Goal: Task Accomplishment & Management: Manage account settings

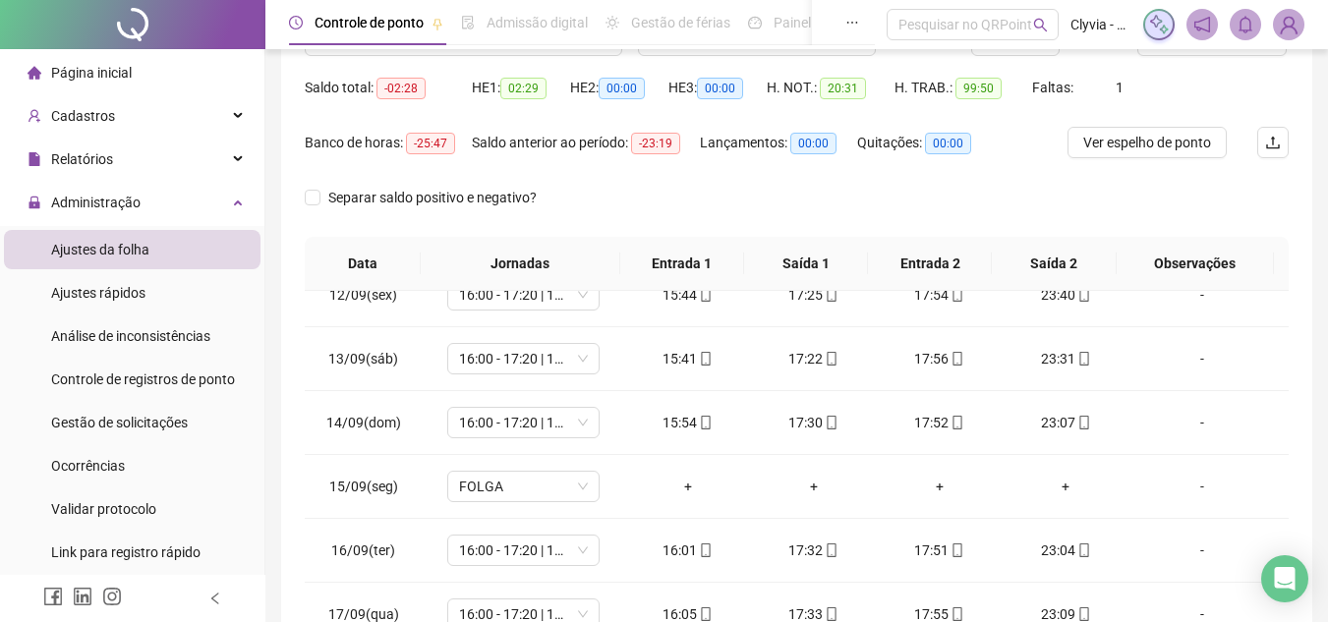
scroll to position [87, 0]
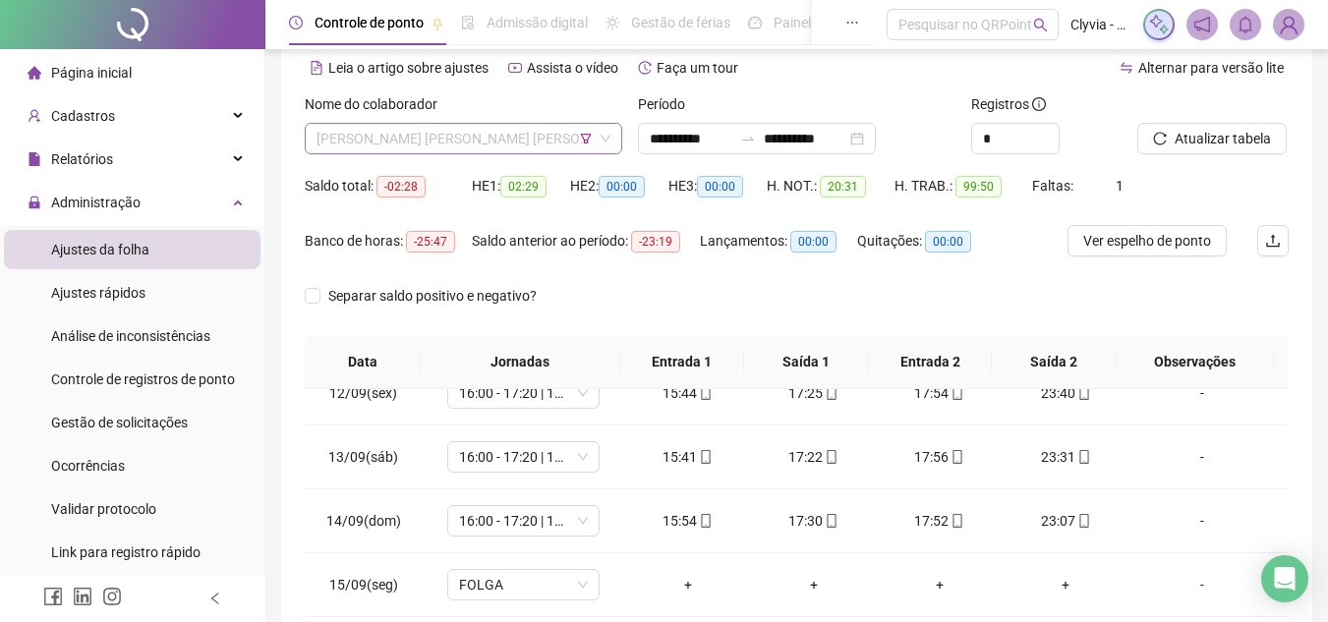
click at [543, 141] on span "[PERSON_NAME] [PERSON_NAME] [PERSON_NAME]" at bounding box center [463, 138] width 294 height 29
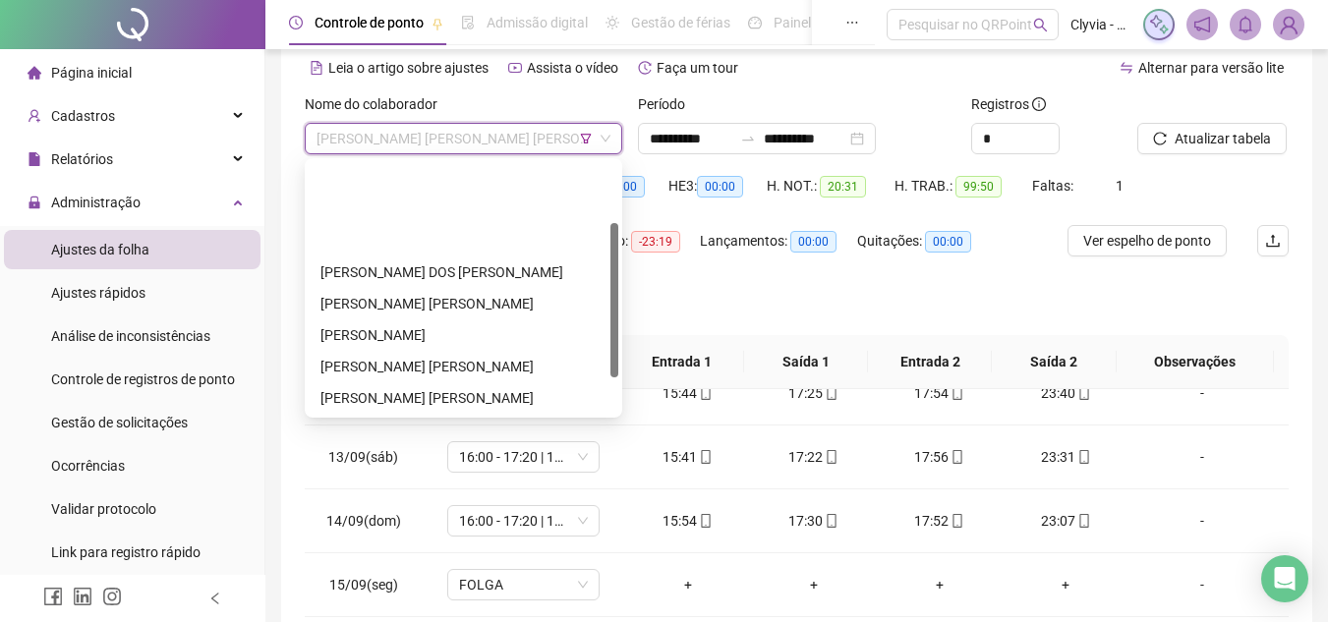
click at [483, 481] on div "[PERSON_NAME]" at bounding box center [463, 492] width 286 height 22
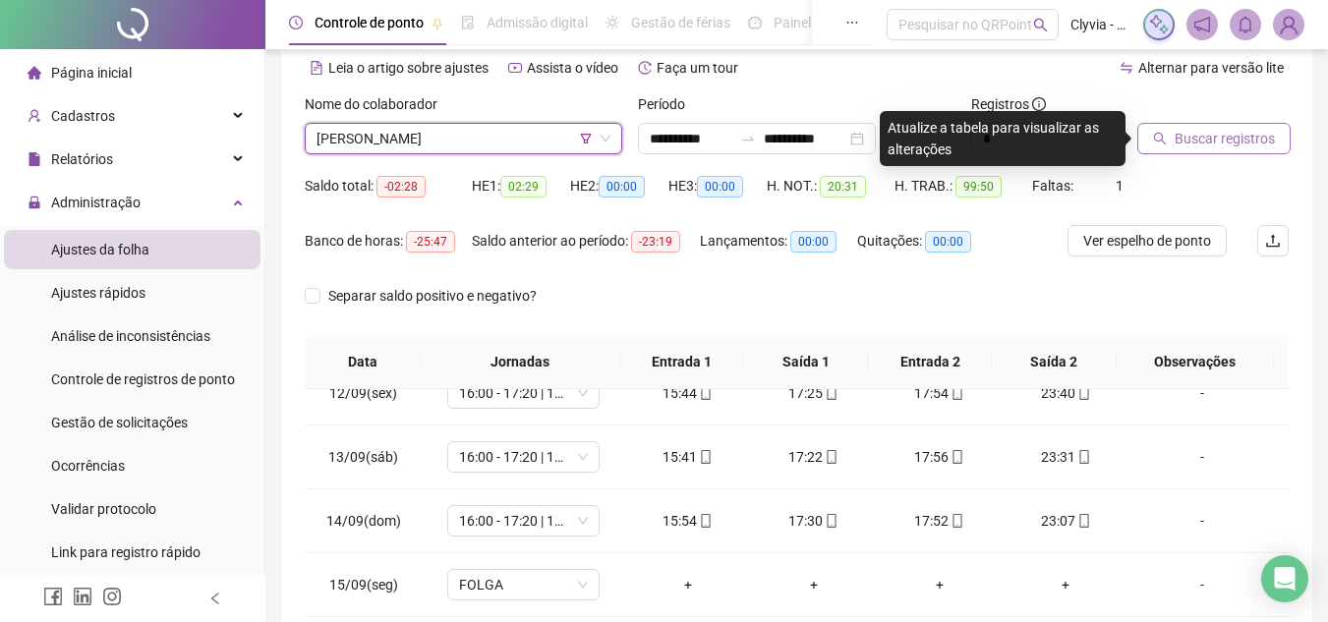
click at [1196, 138] on span "Buscar registros" at bounding box center [1224, 139] width 100 height 22
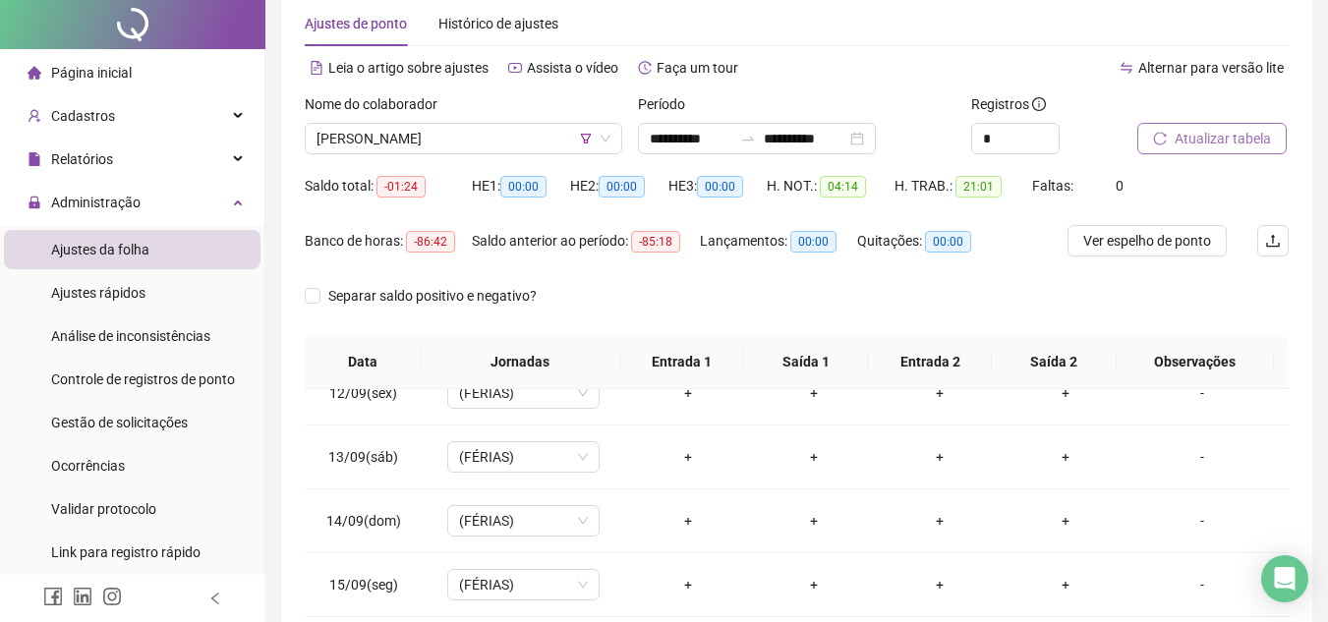
scroll to position [0, 0]
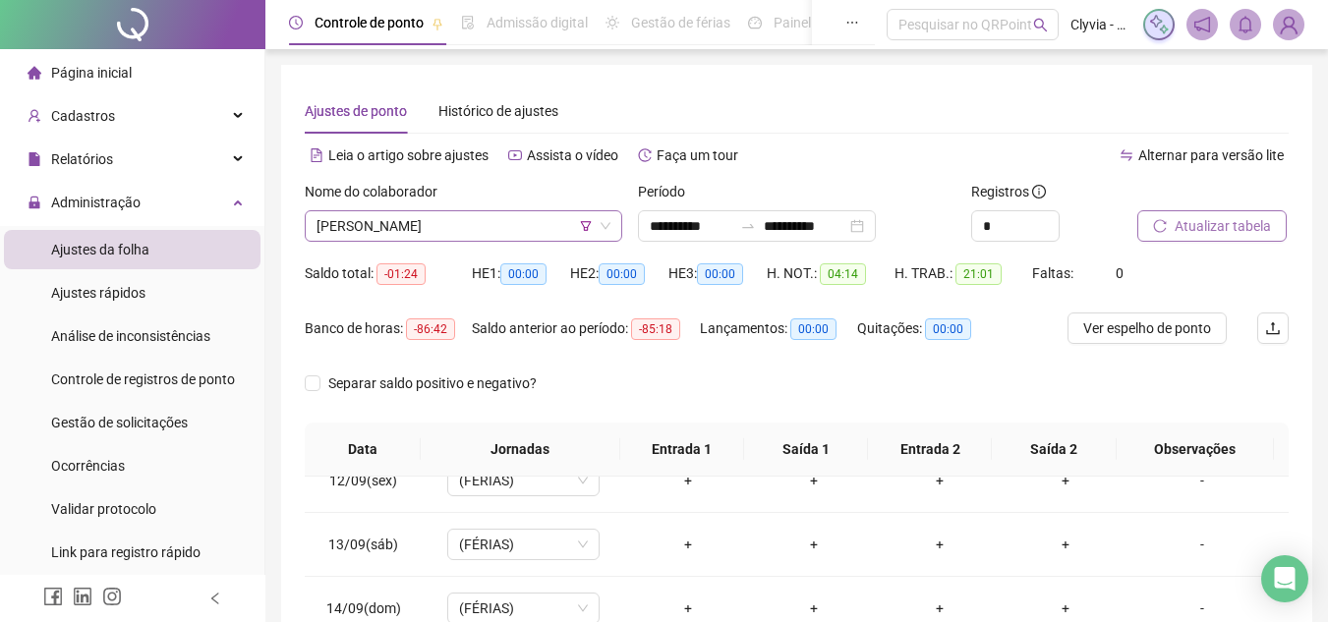
click at [548, 237] on span "[PERSON_NAME]" at bounding box center [463, 225] width 294 height 29
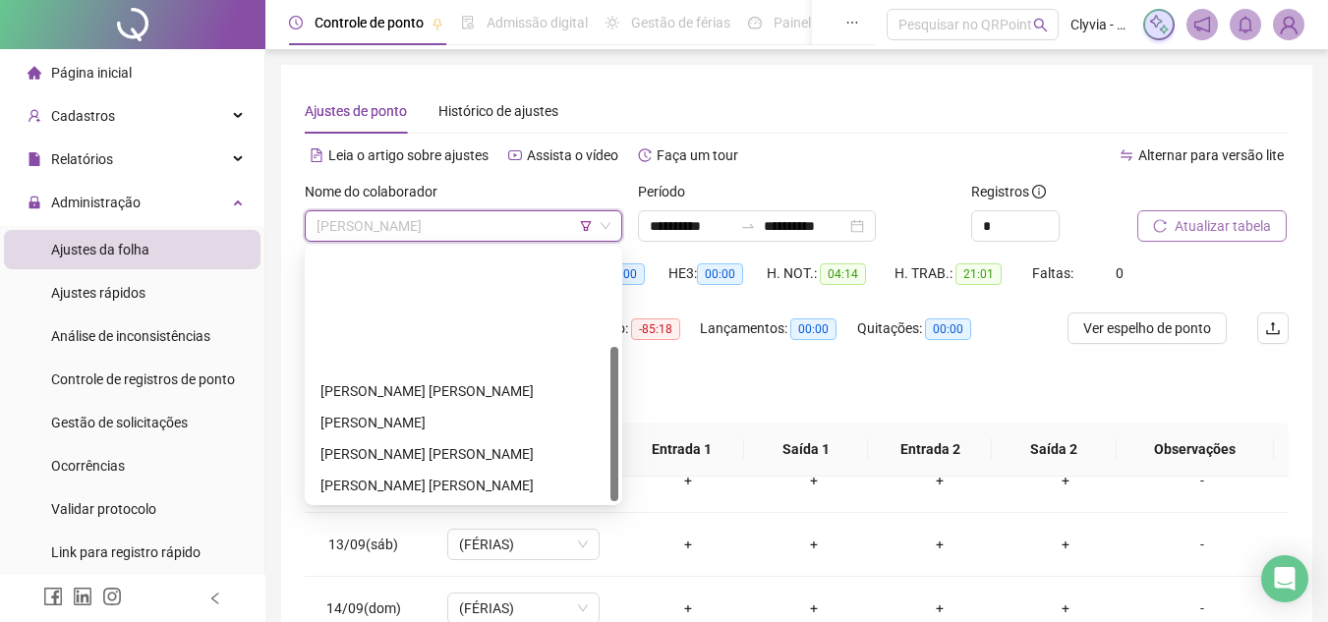
scroll to position [157, 0]
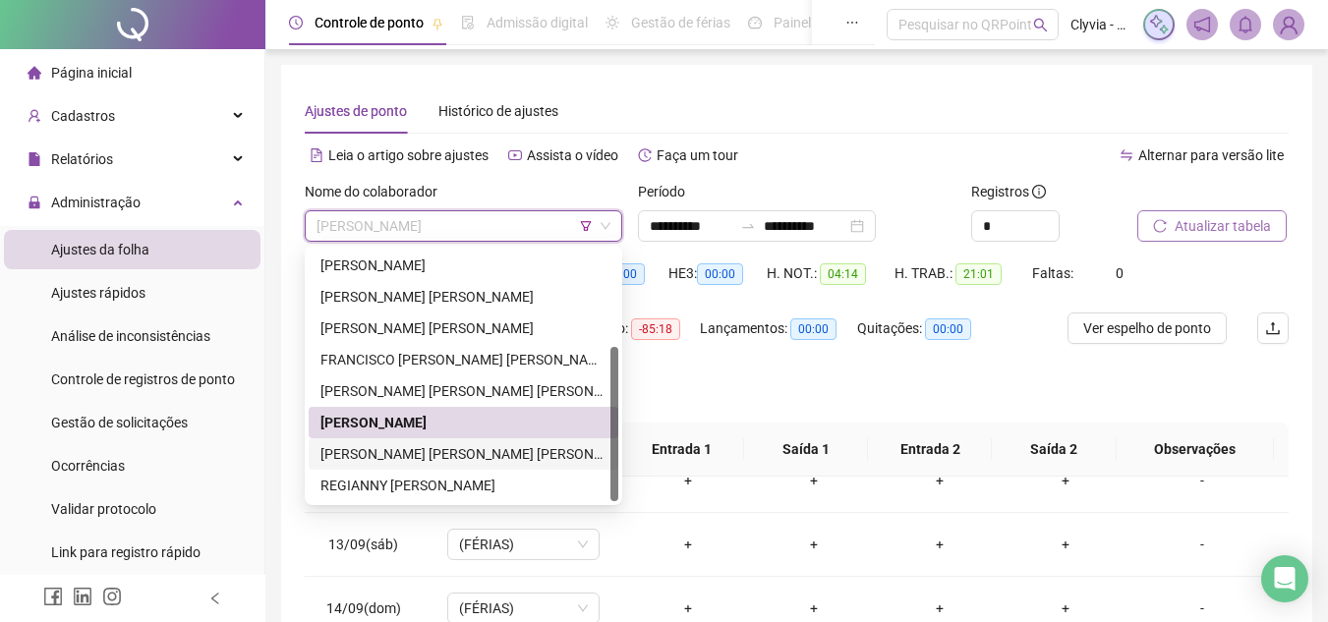
click at [485, 463] on div "[PERSON_NAME] [PERSON_NAME] [PERSON_NAME]" at bounding box center [463, 454] width 286 height 22
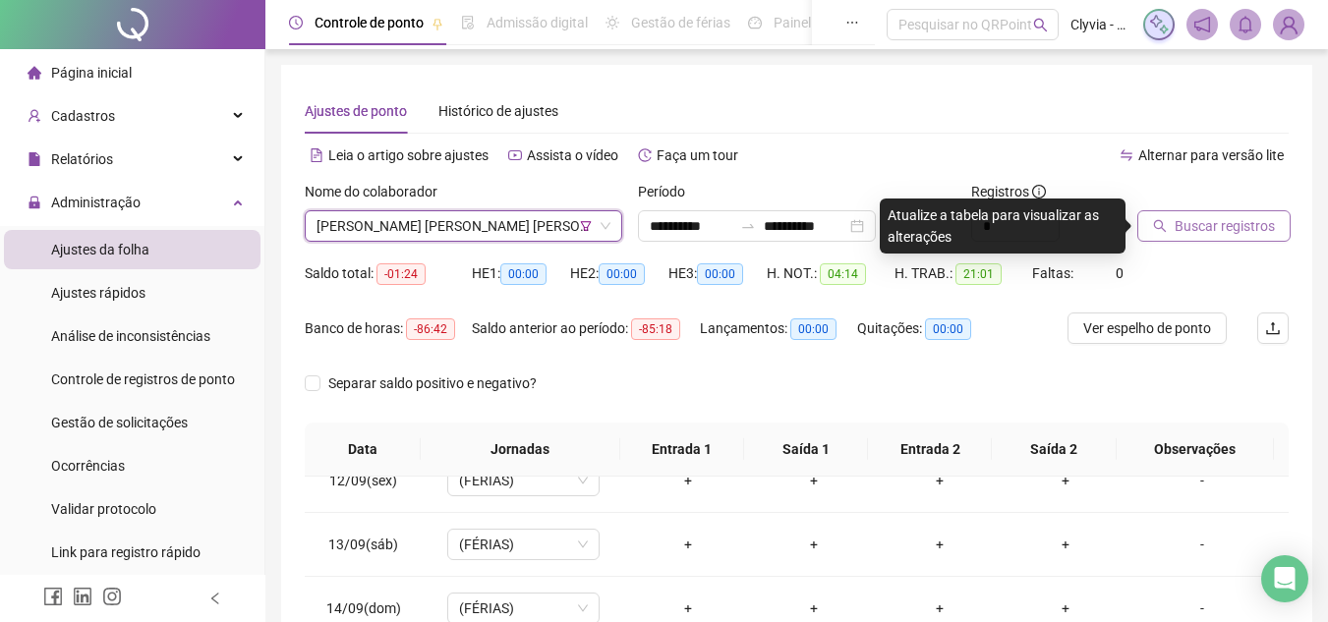
click at [1234, 229] on span "Buscar registros" at bounding box center [1224, 226] width 100 height 22
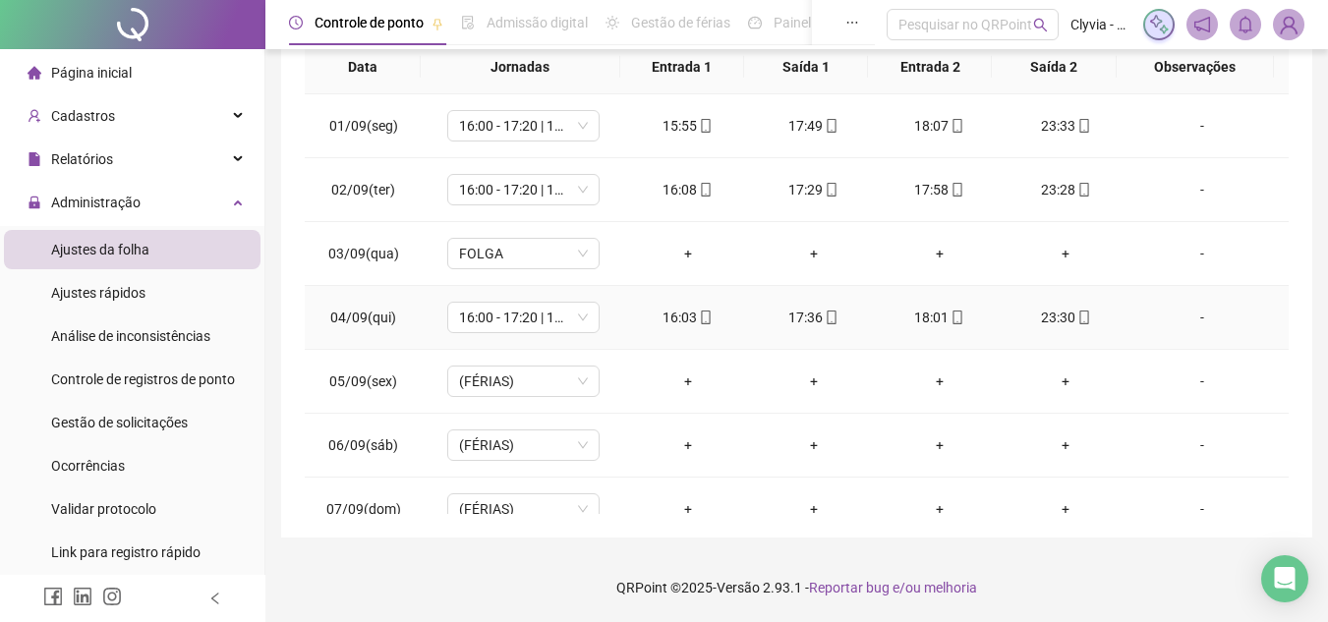
scroll to position [0, 0]
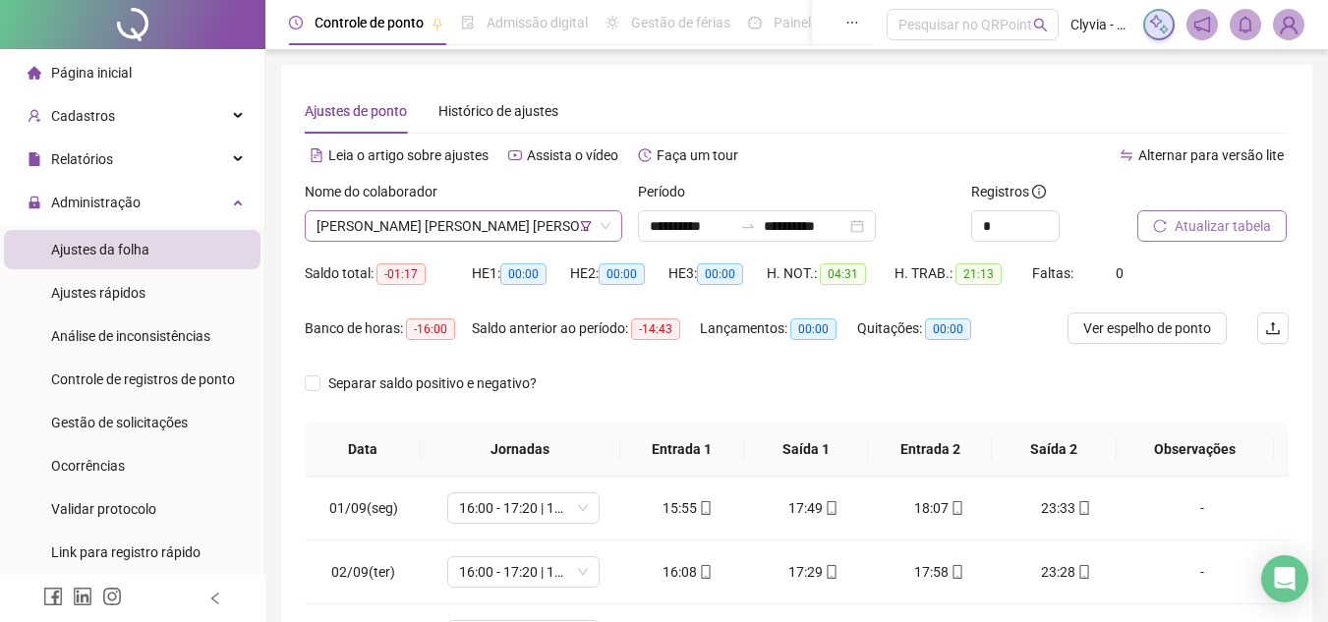
click at [473, 225] on span "[PERSON_NAME] [PERSON_NAME] [PERSON_NAME]" at bounding box center [463, 225] width 294 height 29
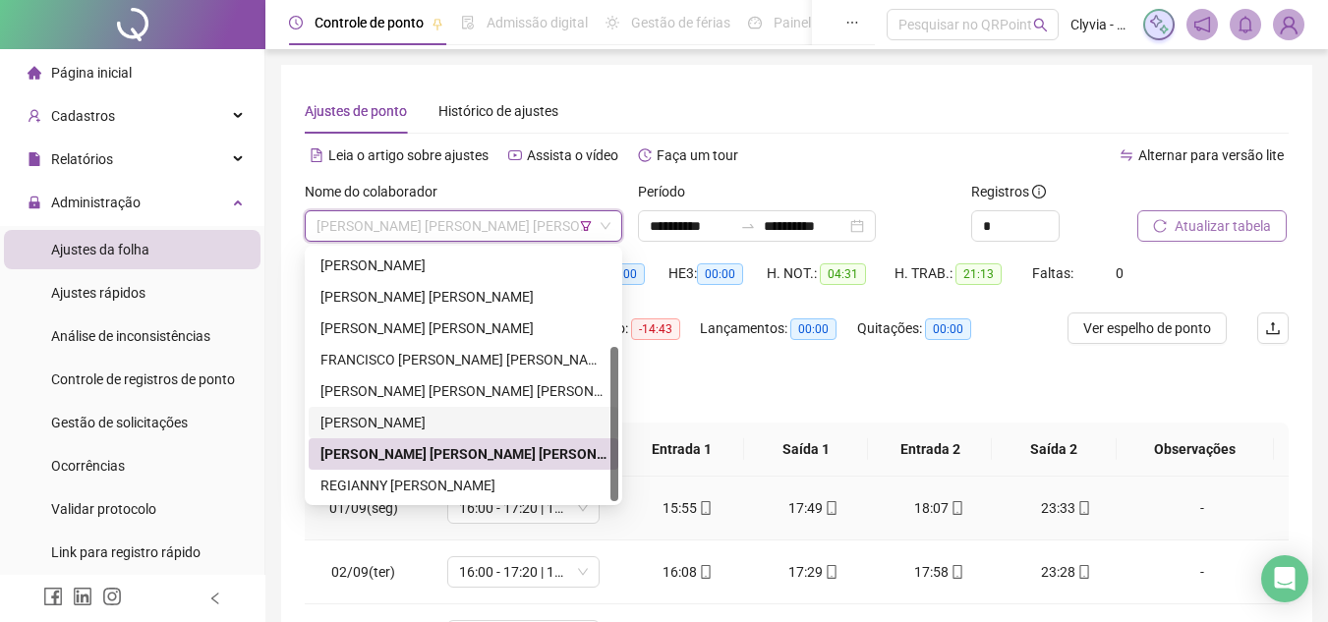
scroll to position [98, 0]
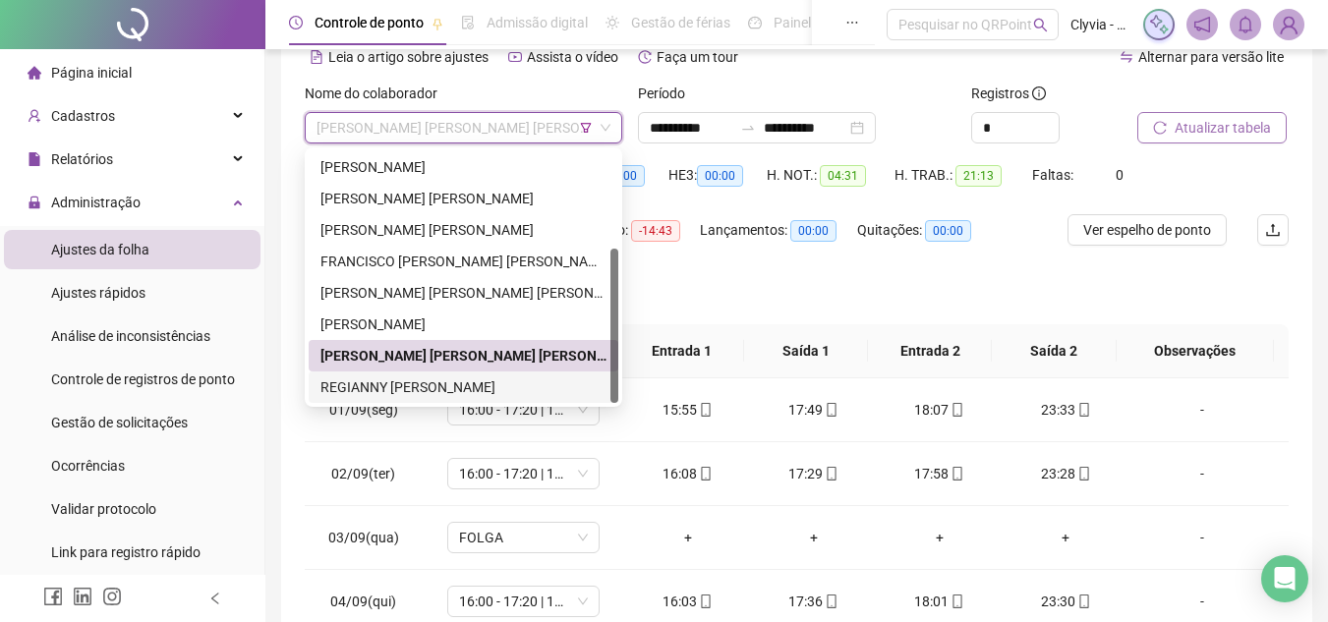
click at [427, 394] on div "REGIANNY [PERSON_NAME]" at bounding box center [463, 387] width 286 height 22
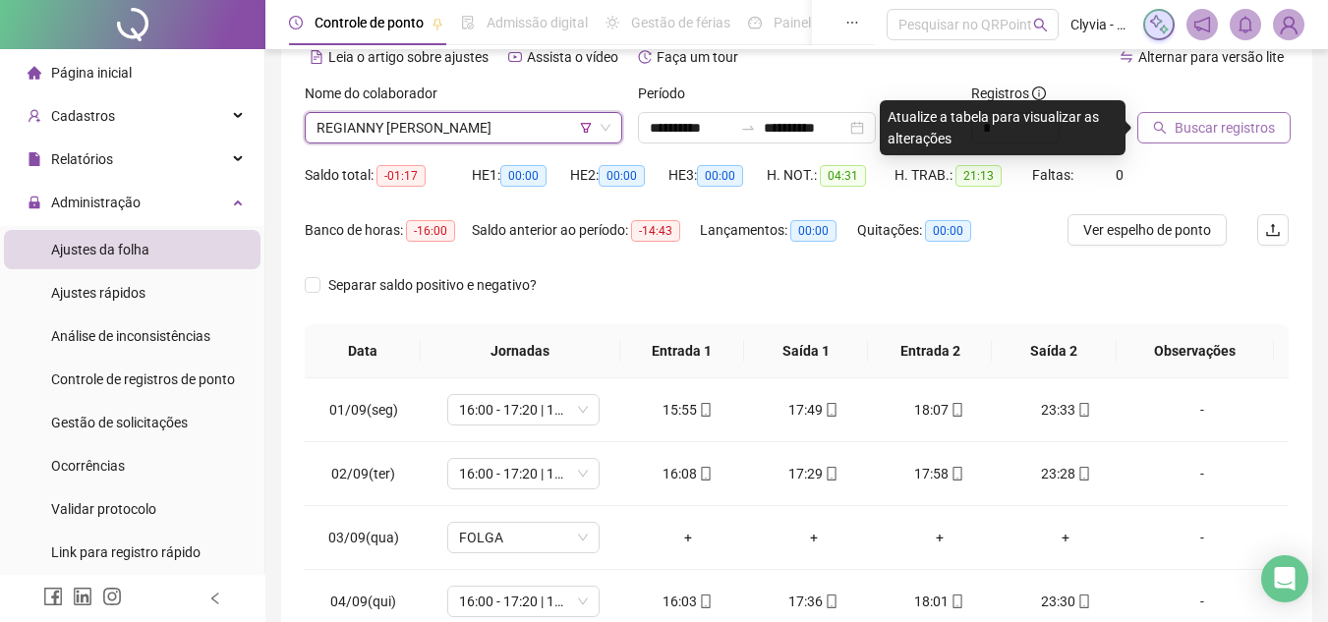
click at [1223, 137] on span "Buscar registros" at bounding box center [1224, 128] width 100 height 22
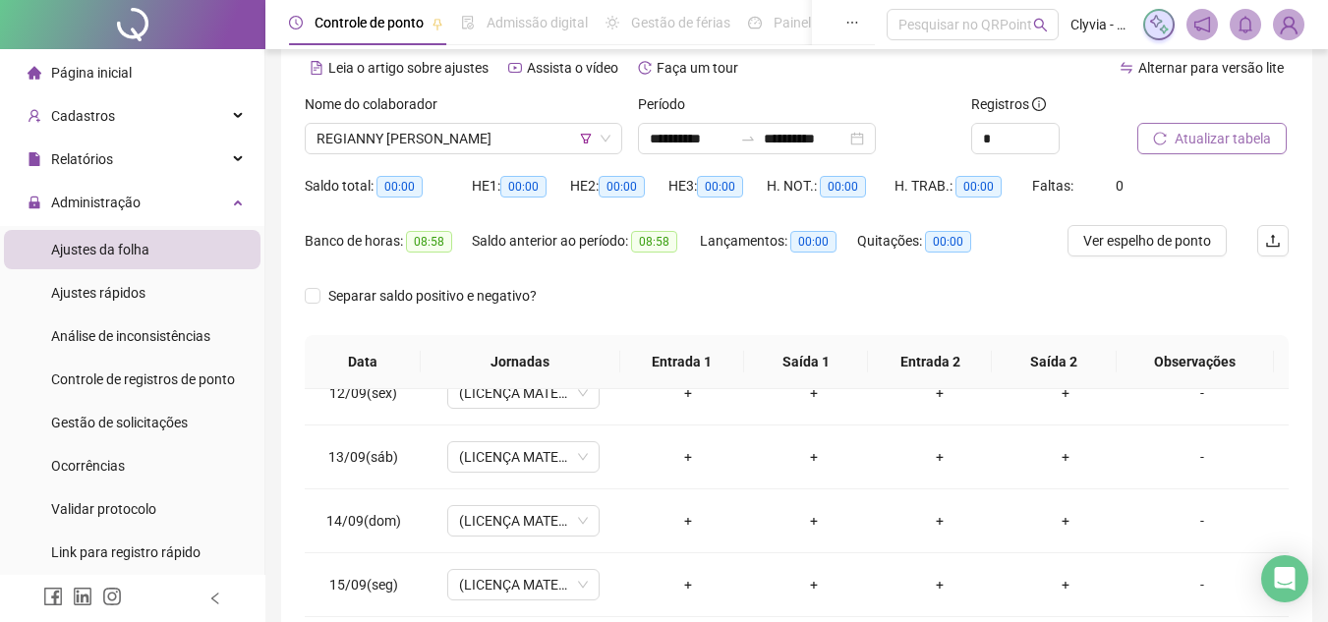
scroll to position [0, 0]
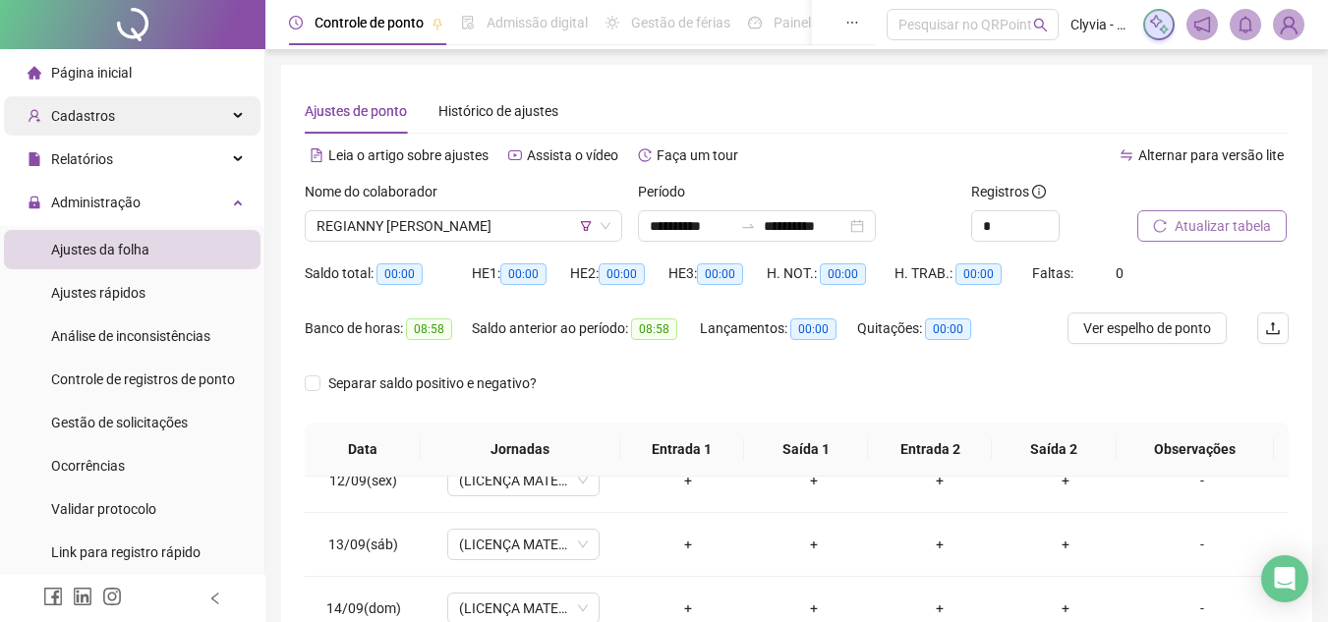
click at [176, 122] on div "Cadastros" at bounding box center [132, 115] width 256 height 39
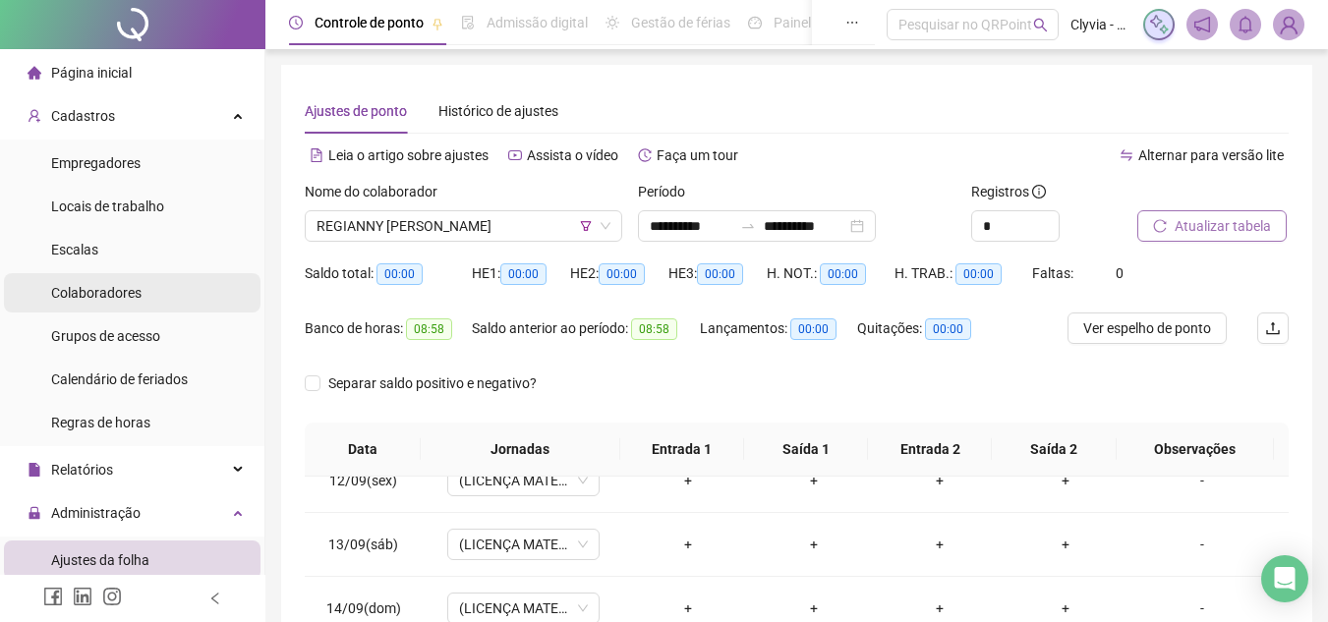
click at [138, 298] on span "Colaboradores" at bounding box center [96, 293] width 90 height 16
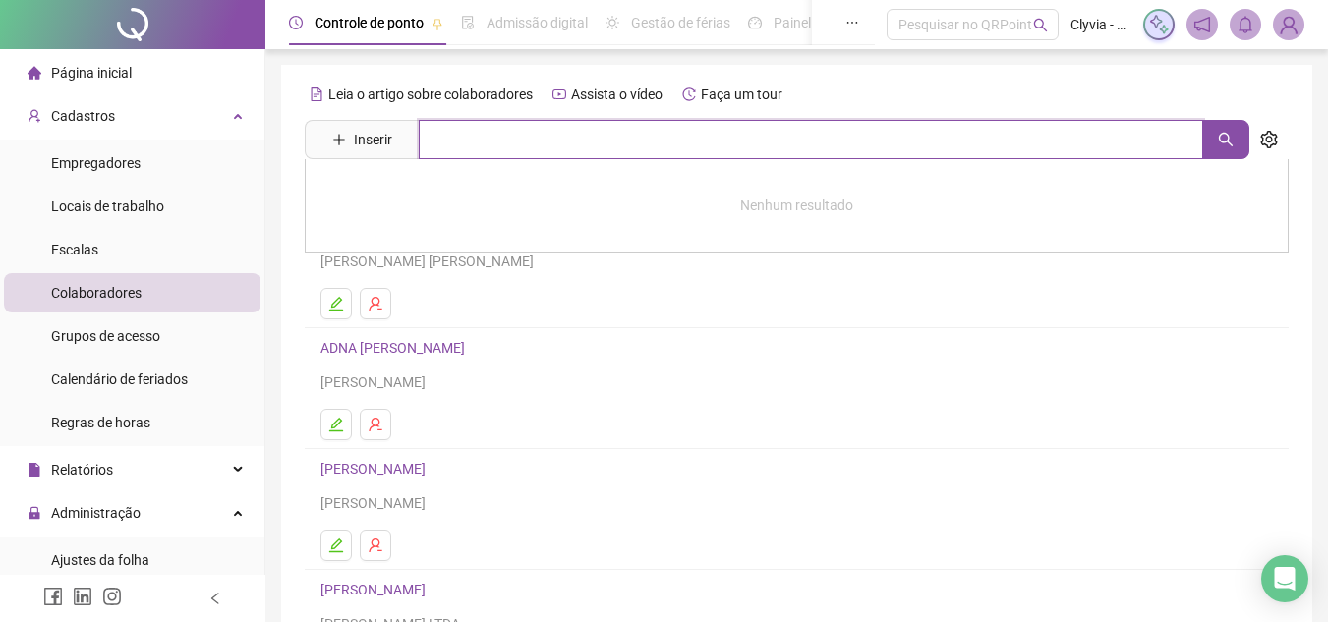
click at [522, 157] on input "text" at bounding box center [811, 139] width 784 height 39
type input "****"
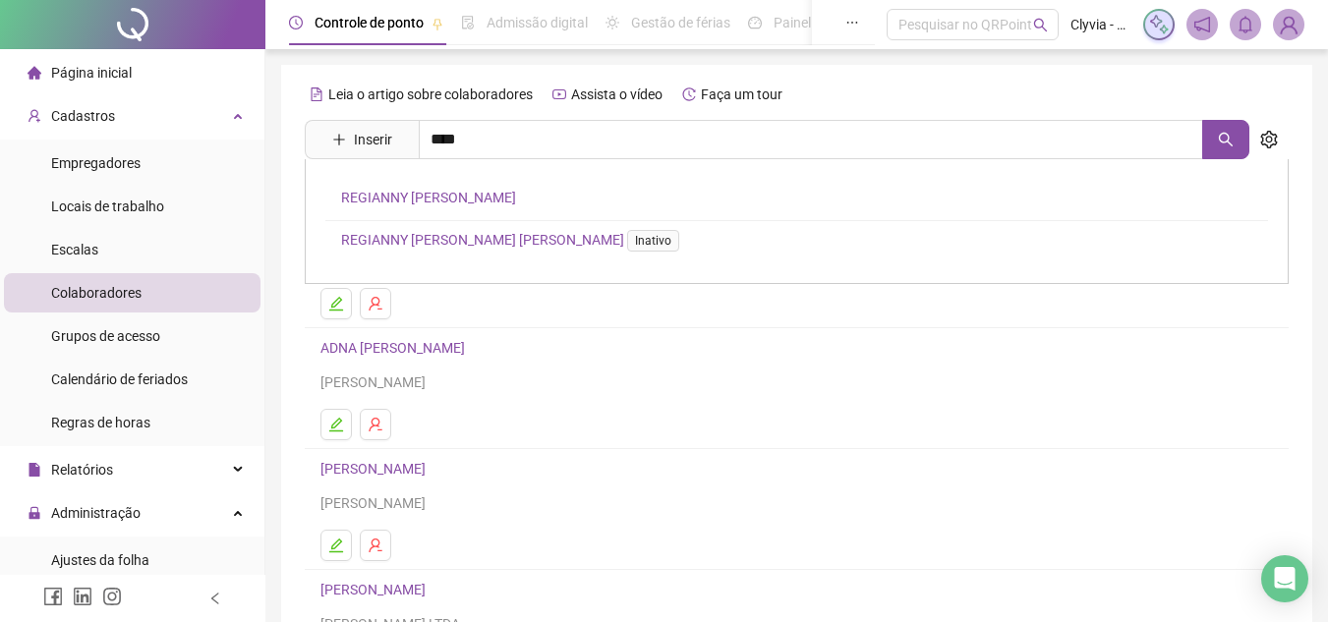
click at [471, 194] on link "REGIANNY [PERSON_NAME]" at bounding box center [428, 198] width 175 height 16
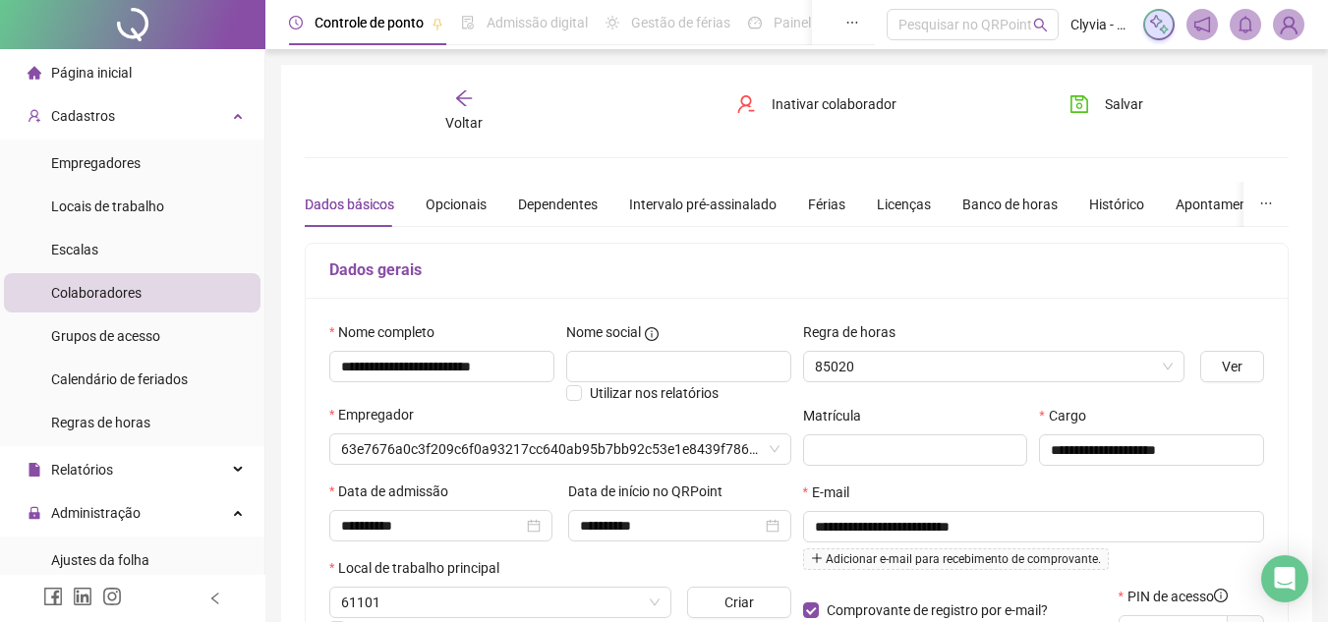
type input "**********"
click at [819, 206] on div "Férias" at bounding box center [826, 205] width 37 height 22
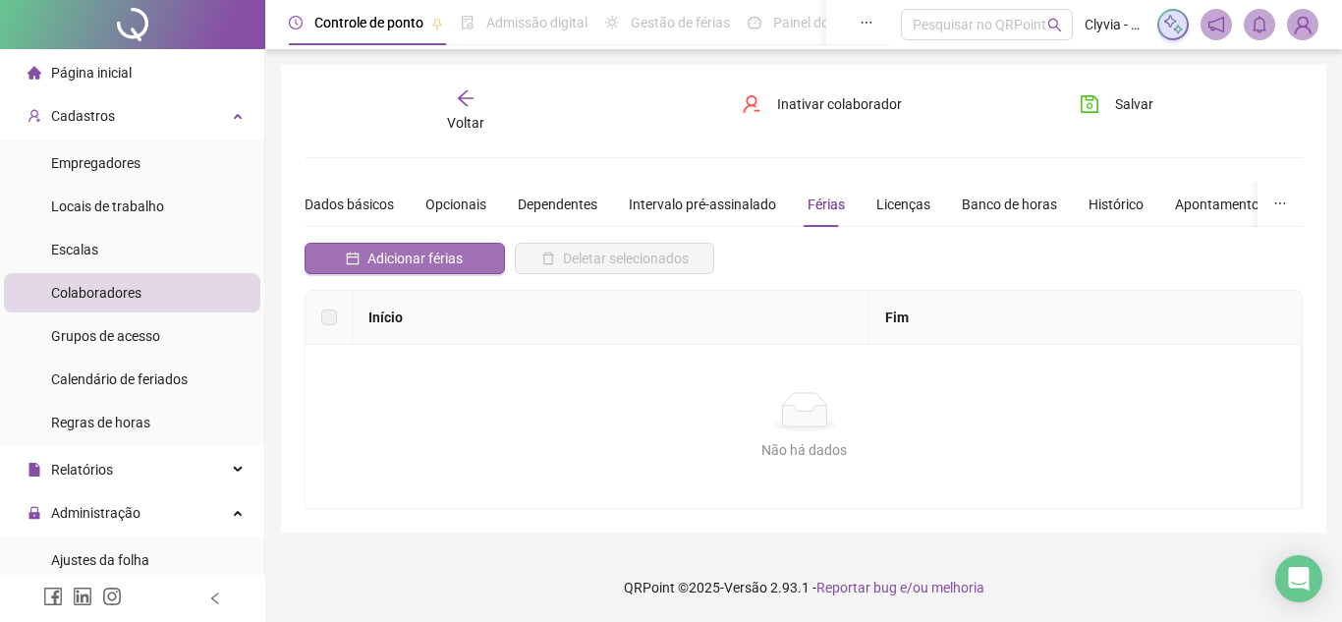
click at [421, 270] on button "Adicionar férias" at bounding box center [405, 258] width 200 height 31
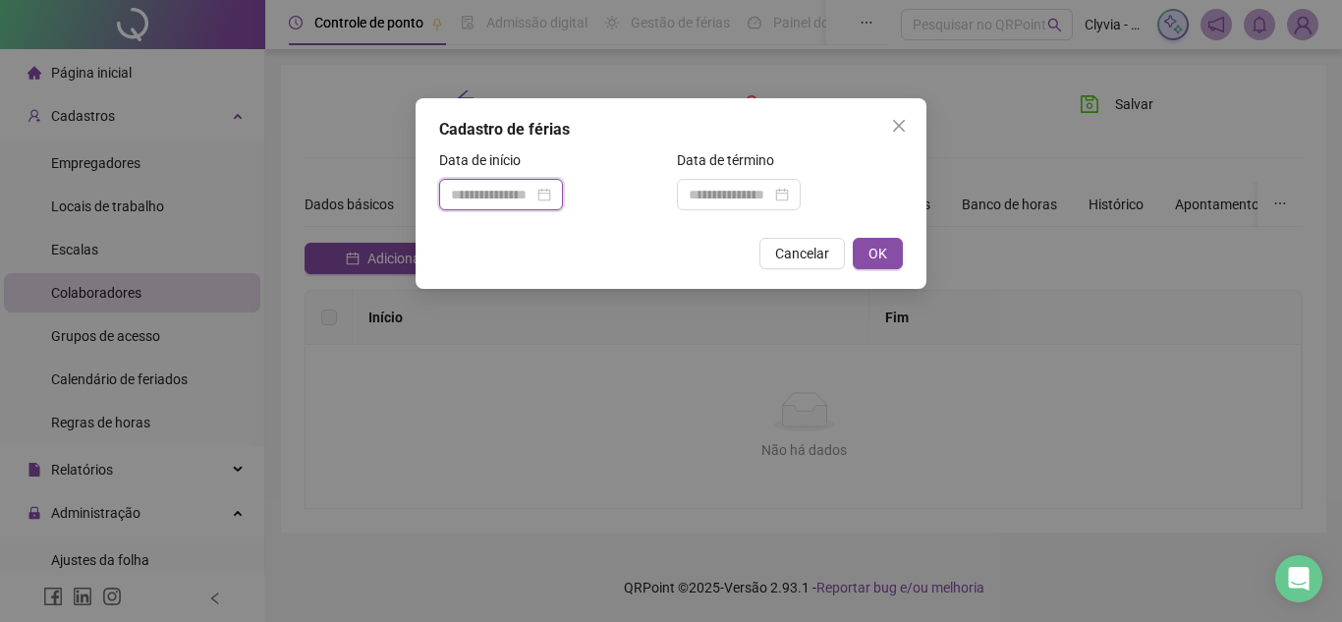
click at [491, 198] on input at bounding box center [492, 195] width 83 height 22
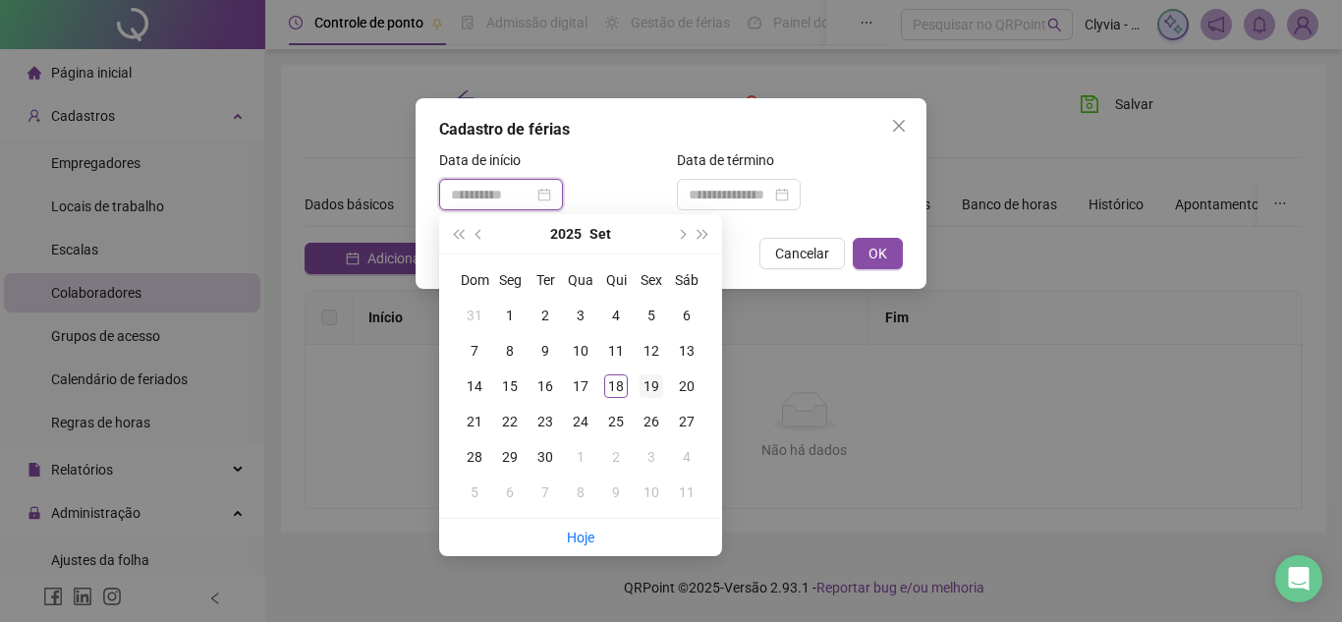
type input "**********"
click at [653, 390] on div "19" at bounding box center [652, 386] width 24 height 24
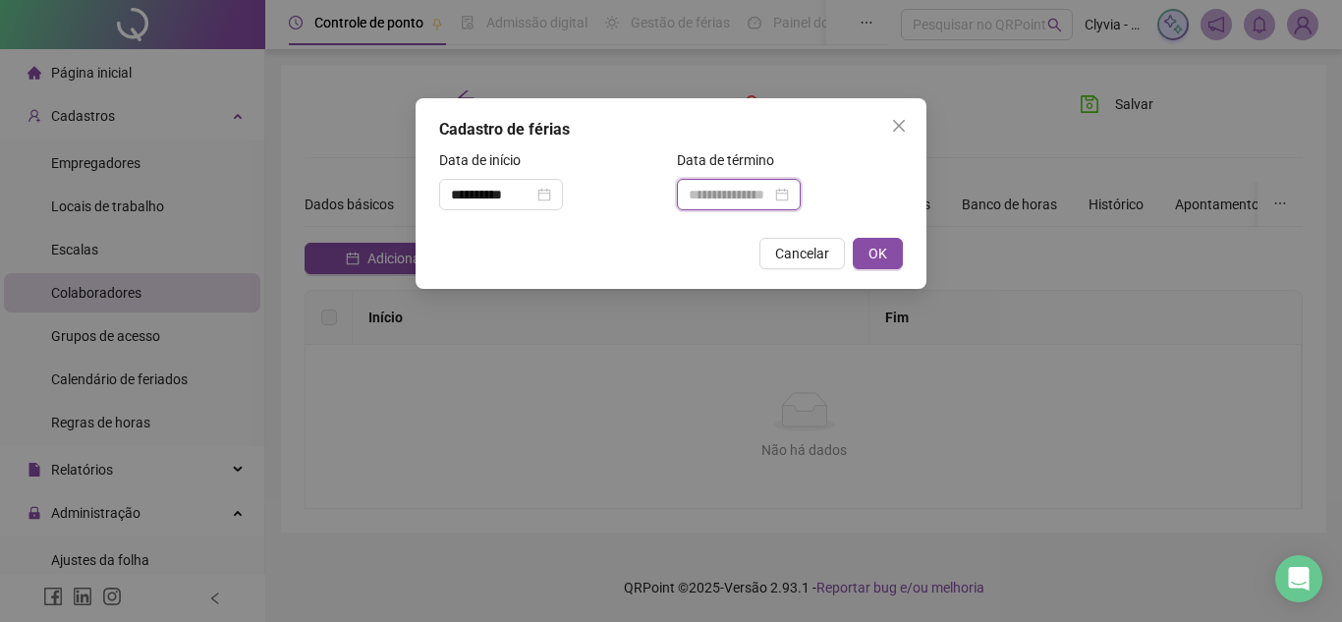
click at [746, 196] on input at bounding box center [730, 195] width 83 height 22
click at [789, 195] on div at bounding box center [739, 195] width 100 height 22
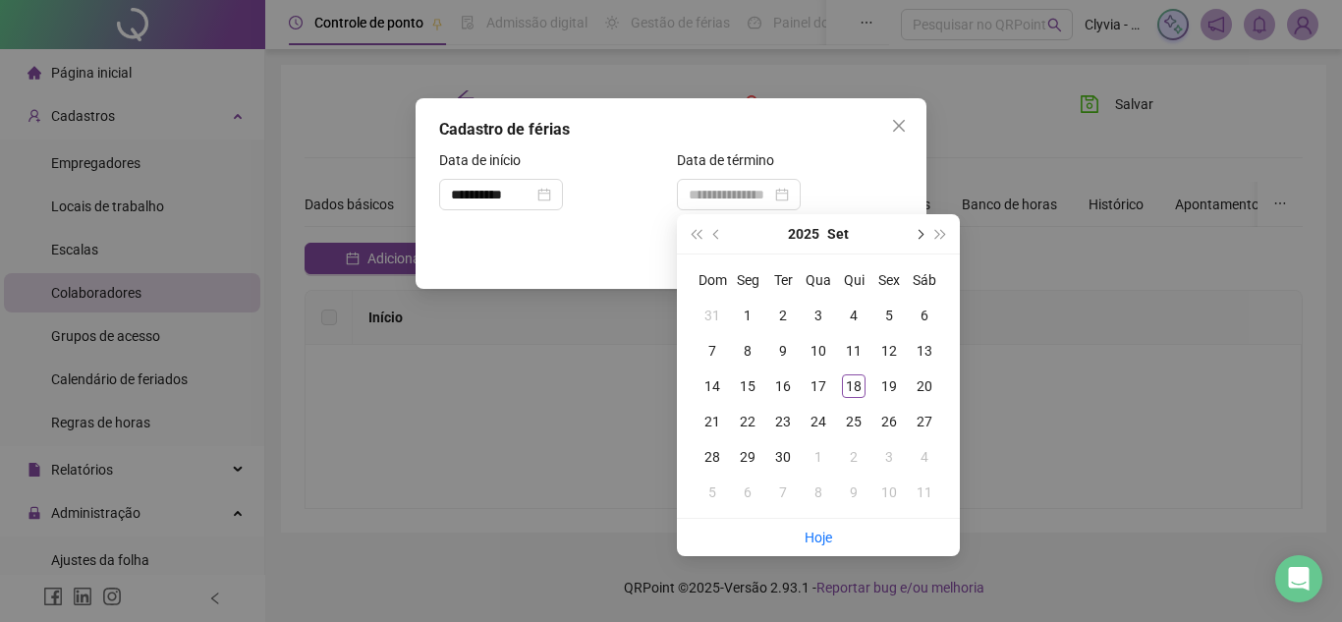
click at [916, 235] on span "next-year" at bounding box center [919, 234] width 10 height 10
type input "**********"
click at [924, 389] on div "18" at bounding box center [925, 386] width 24 height 24
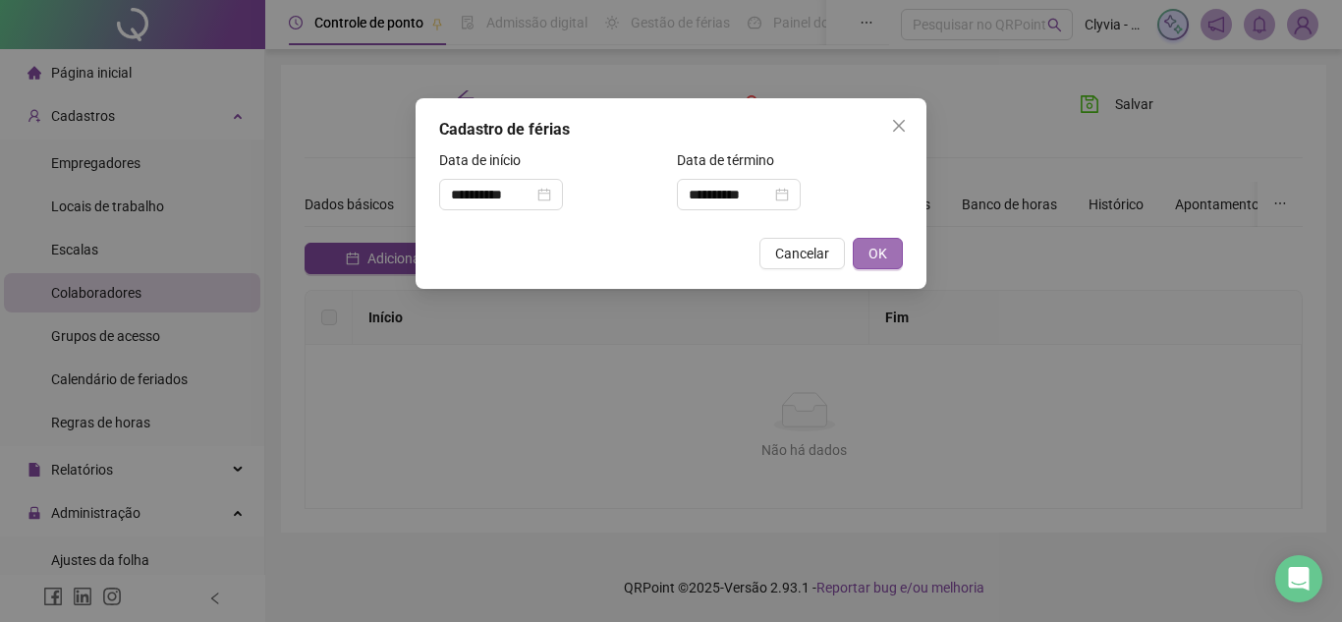
click at [882, 255] on span "OK" at bounding box center [878, 254] width 19 height 22
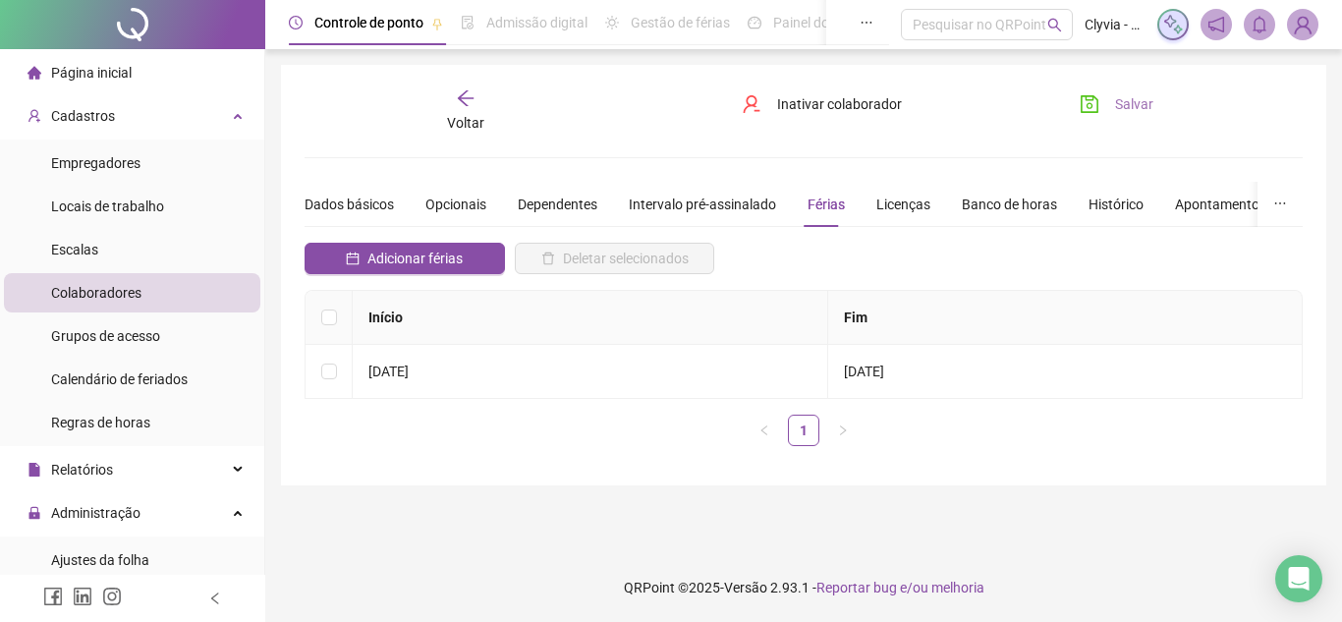
click at [1083, 101] on icon "save" at bounding box center [1090, 104] width 20 height 20
click at [432, 116] on div "Voltar" at bounding box center [465, 110] width 153 height 45
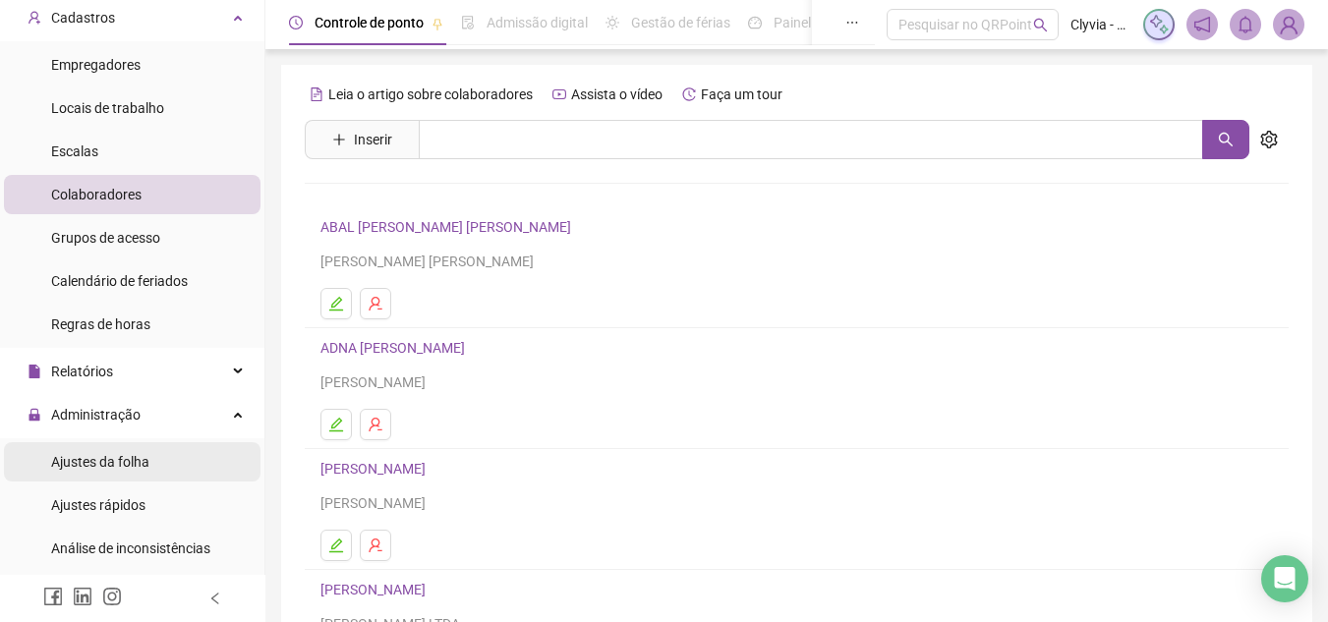
scroll to position [295, 0]
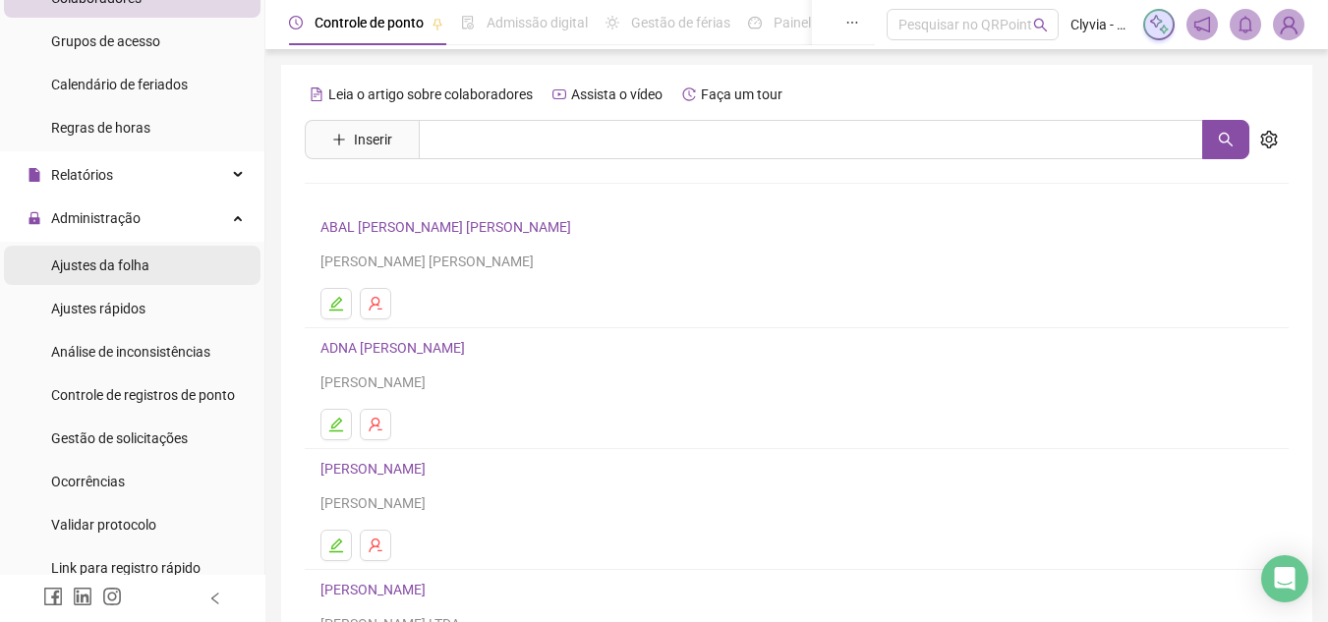
click at [159, 268] on li "Ajustes da folha" at bounding box center [132, 265] width 256 height 39
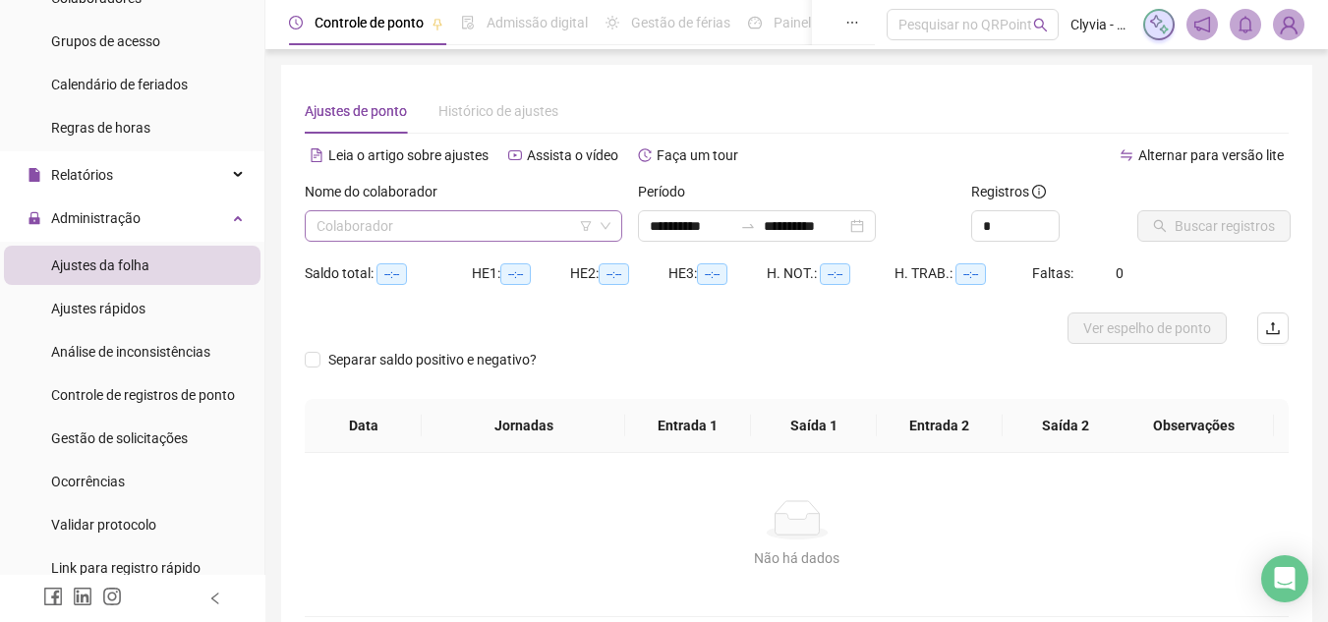
click at [583, 222] on icon "filter" at bounding box center [586, 226] width 11 height 10
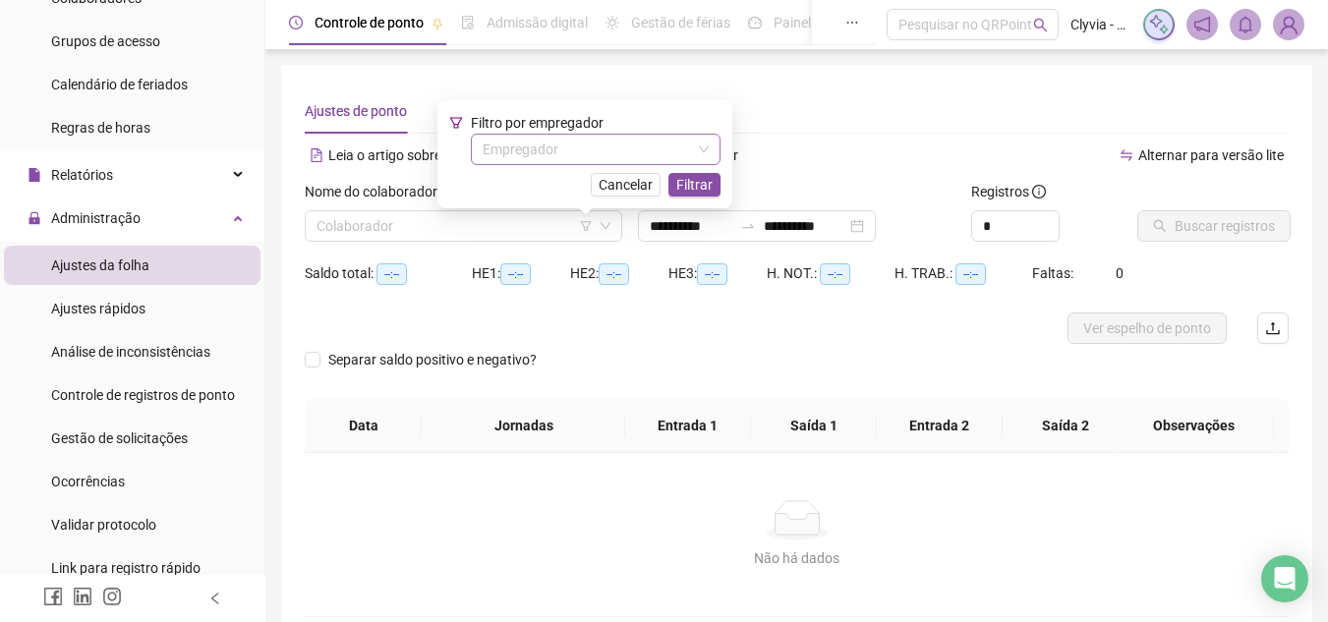
click at [602, 142] on input "search" at bounding box center [586, 149] width 208 height 29
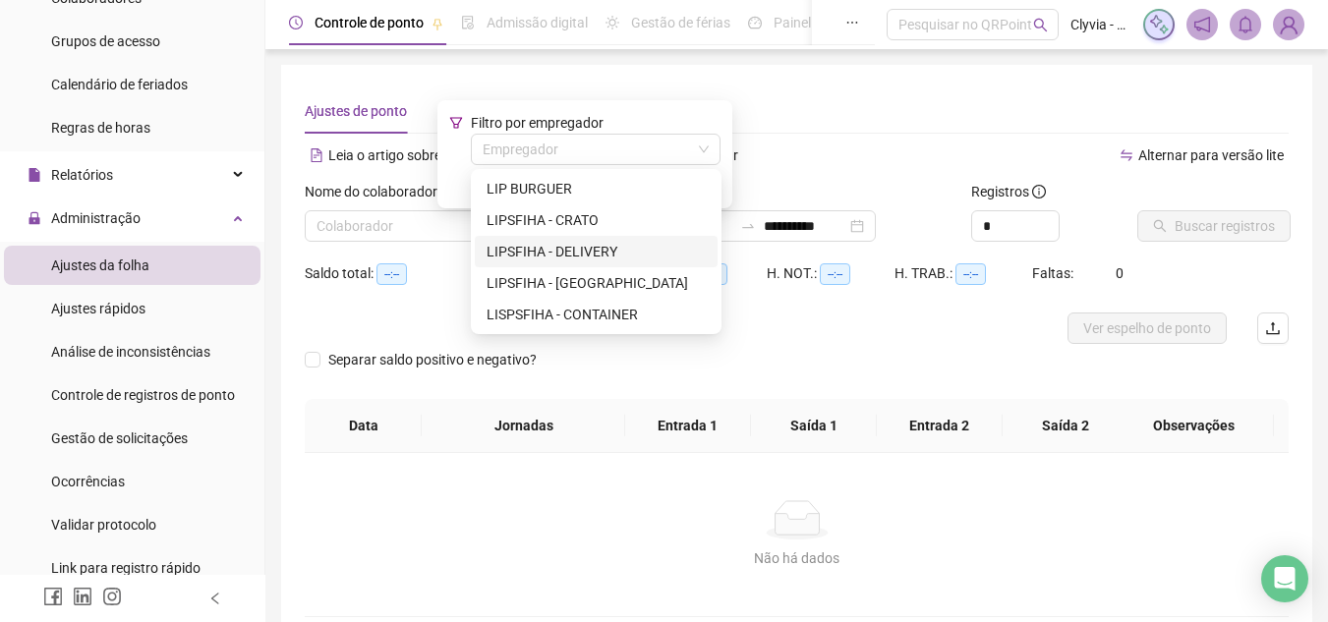
click at [598, 254] on div "LIPSFIHA - DELIVERY" at bounding box center [595, 252] width 219 height 22
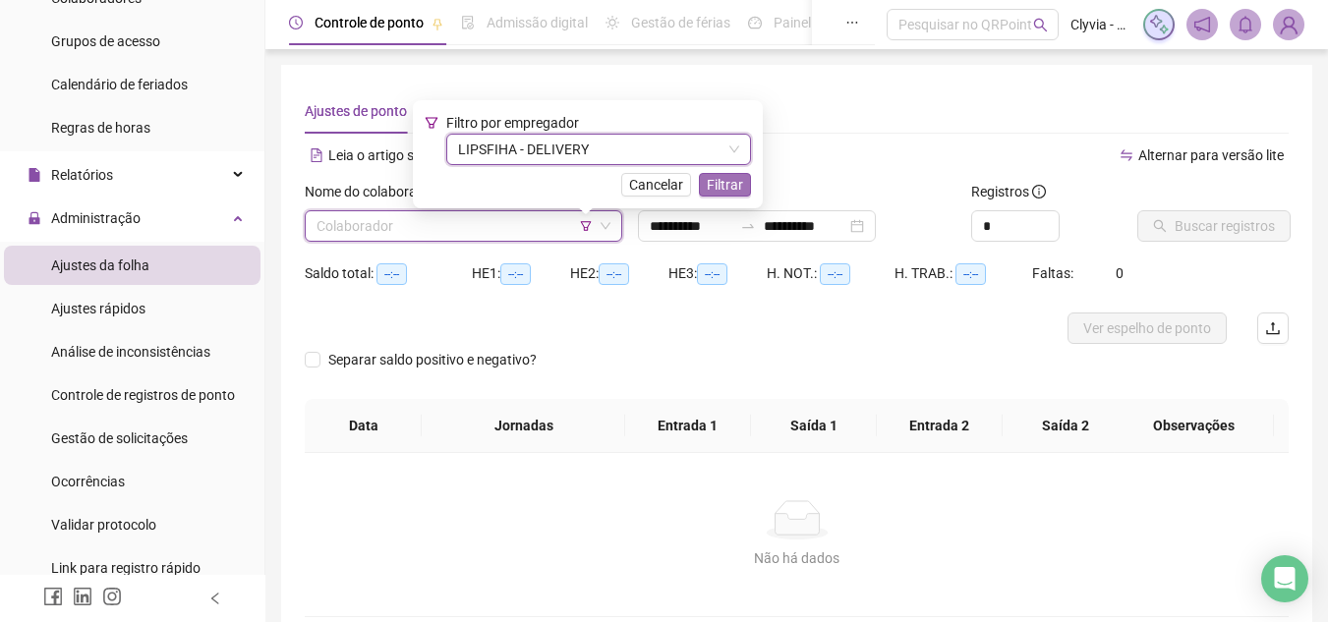
click at [732, 186] on span "Filtrar" at bounding box center [725, 185] width 36 height 22
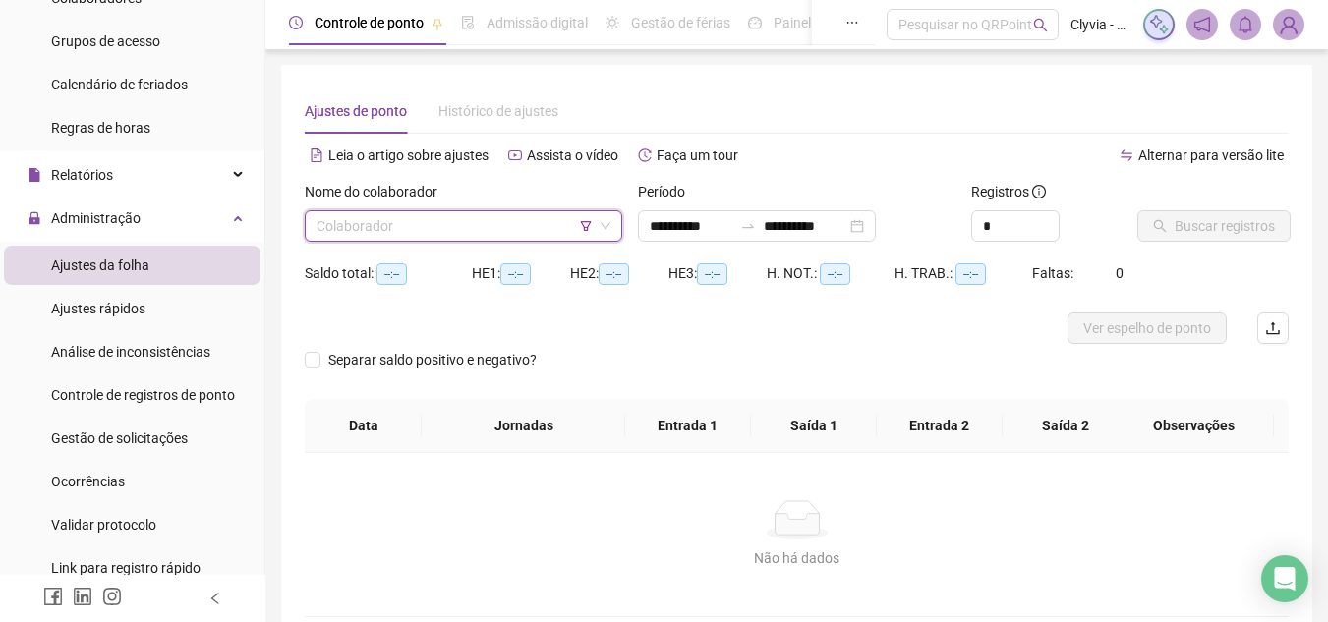
click at [548, 212] on input "search" at bounding box center [454, 225] width 276 height 29
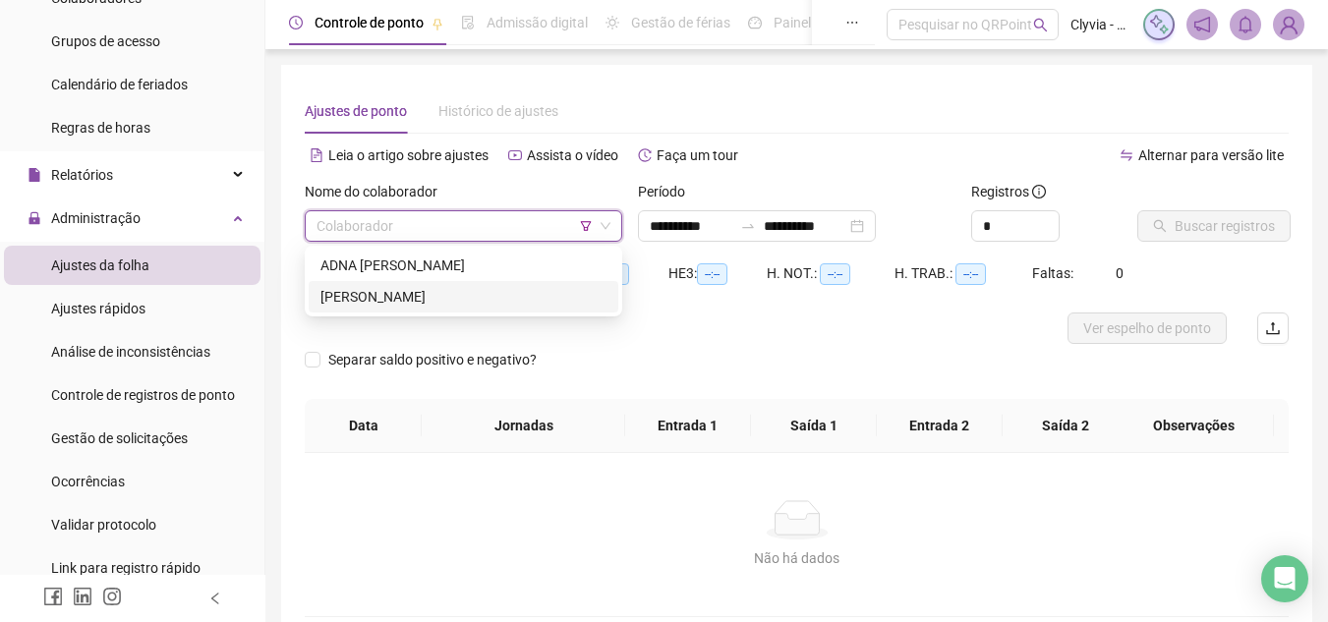
click at [475, 265] on div "ADNA [PERSON_NAME]" at bounding box center [463, 266] width 286 height 22
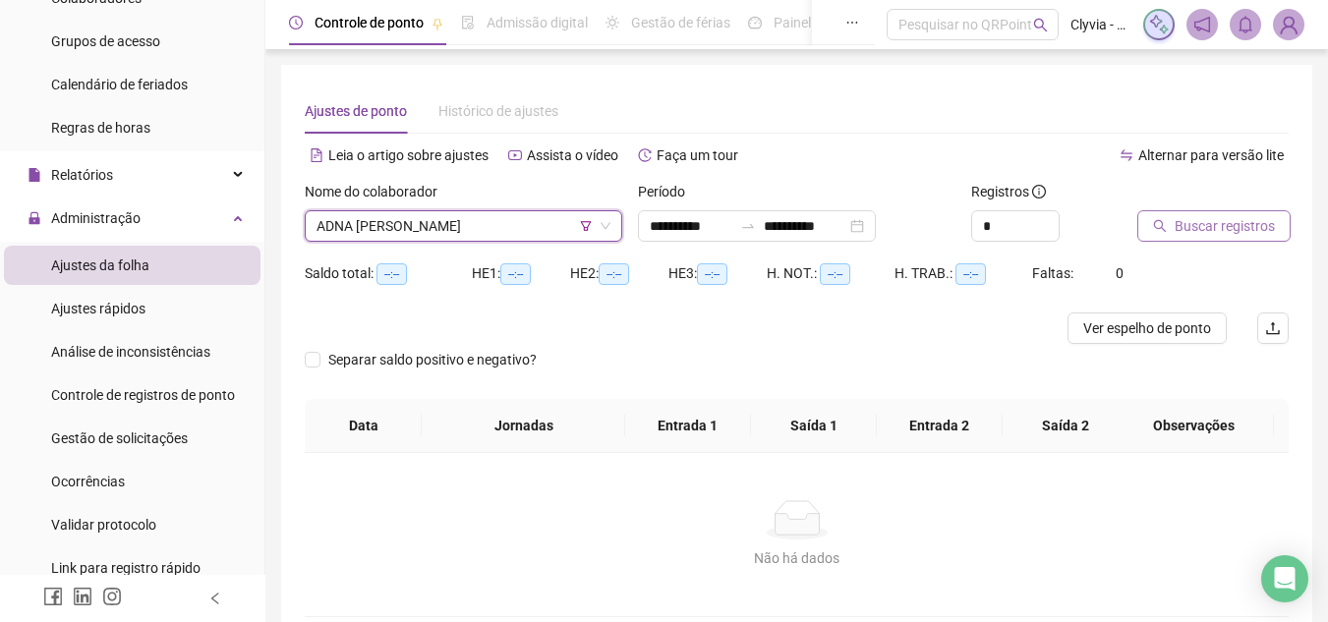
click at [1206, 225] on span "Buscar registros" at bounding box center [1224, 226] width 100 height 22
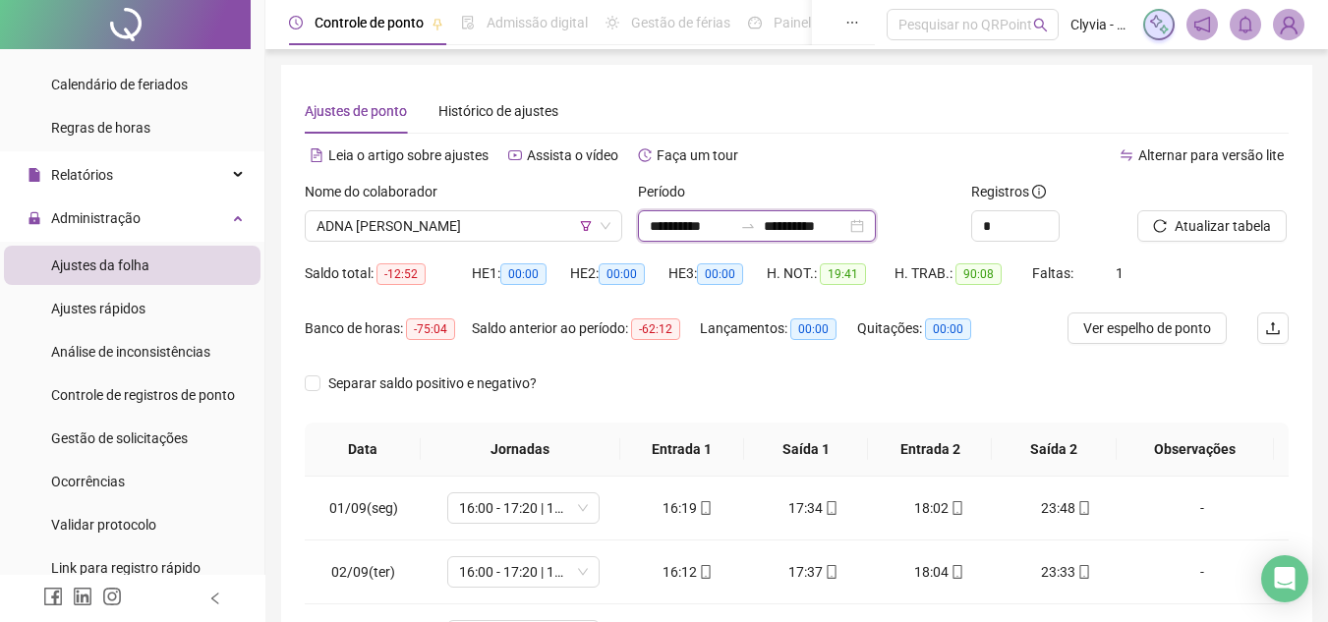
click at [846, 233] on input "**********" at bounding box center [805, 226] width 83 height 22
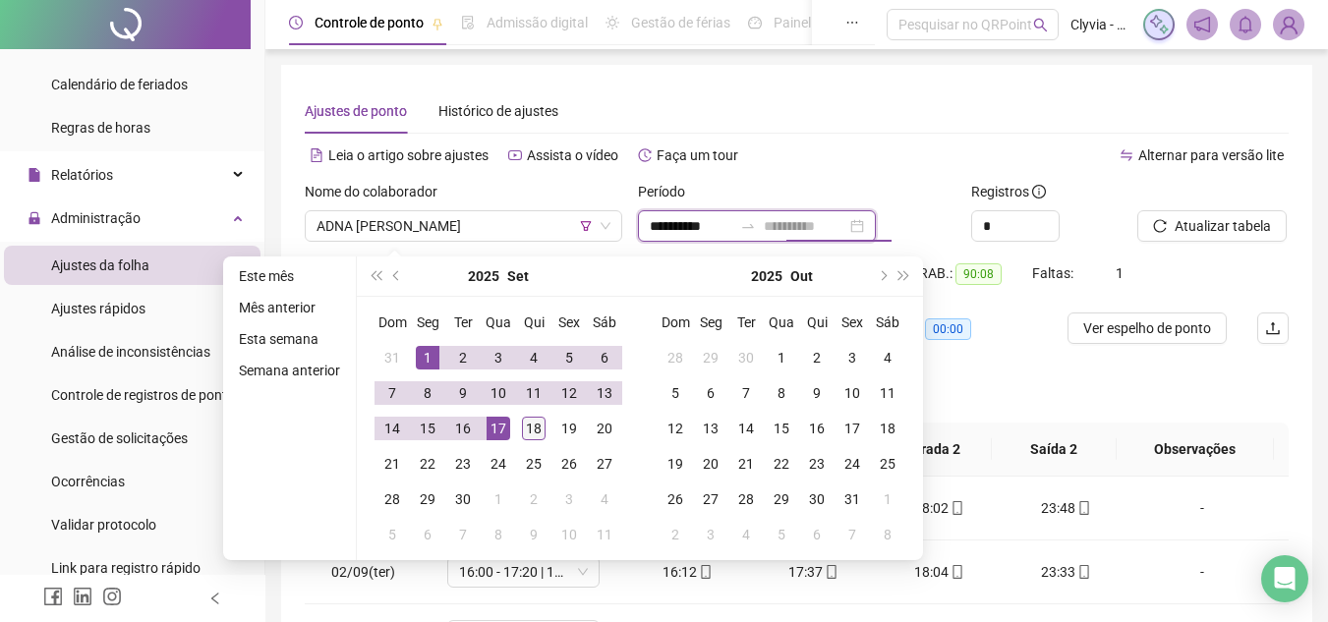
type input "**********"
click at [523, 427] on div "18" at bounding box center [534, 429] width 24 height 24
type input "**********"
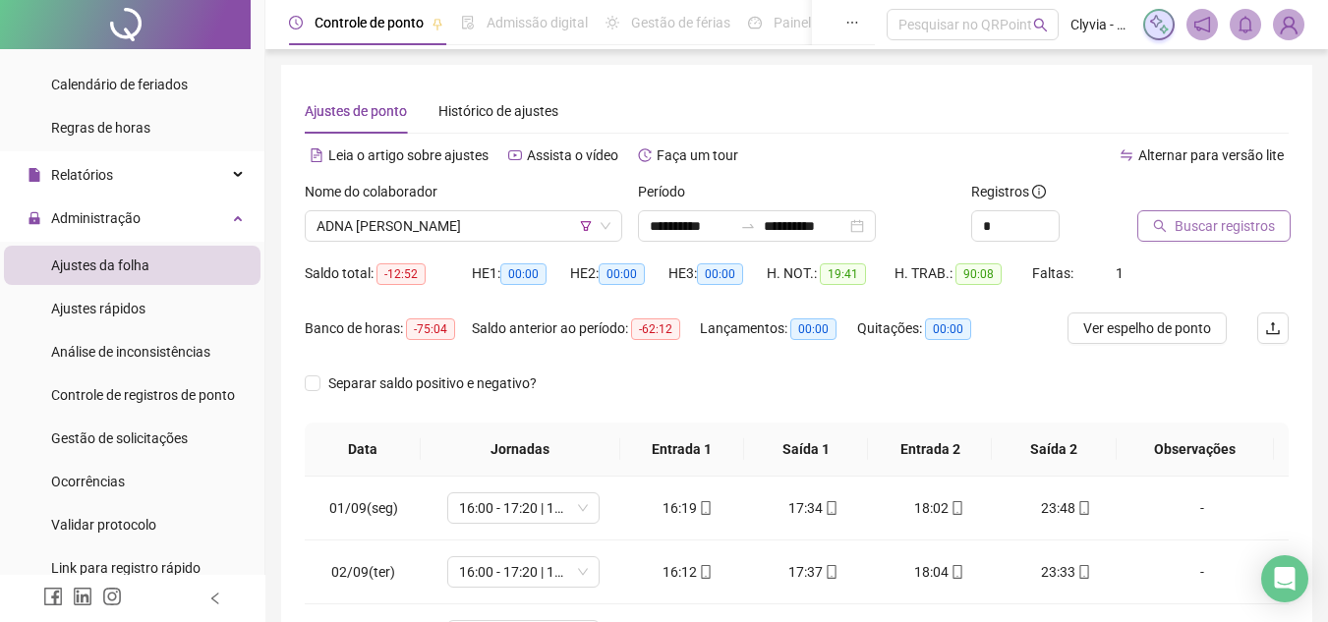
click at [1253, 225] on span "Buscar registros" at bounding box center [1224, 226] width 100 height 22
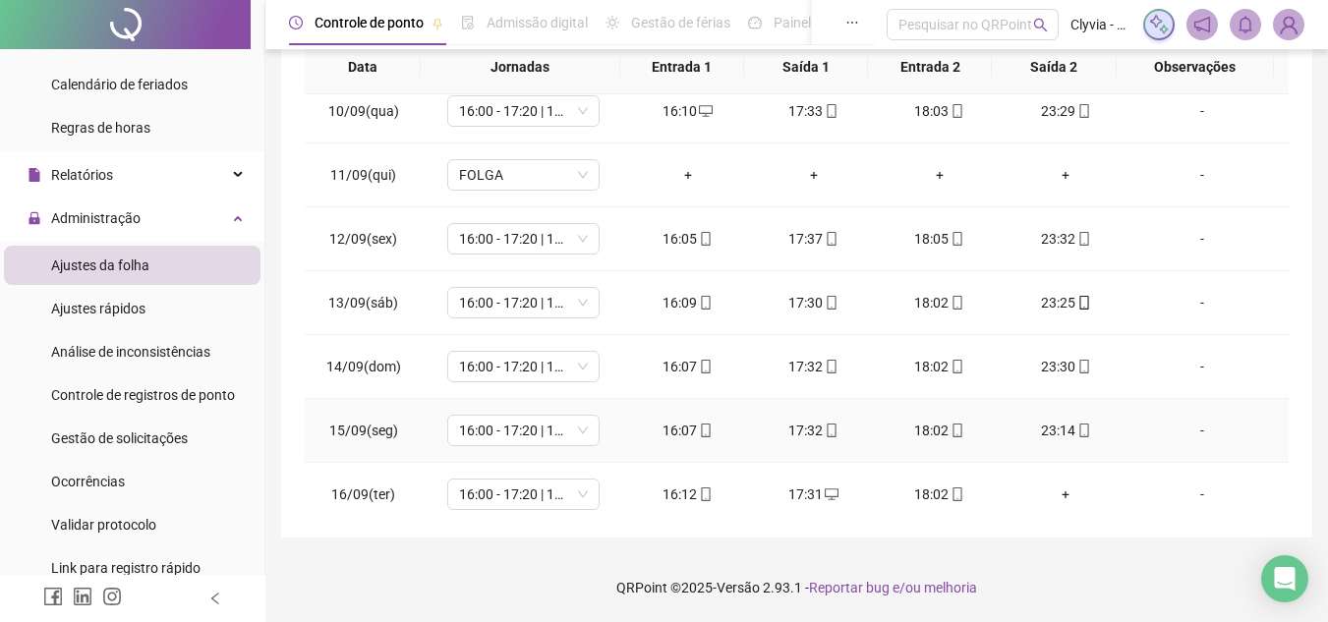
scroll to position [730, 0]
